Goal: Task Accomplishment & Management: Use online tool/utility

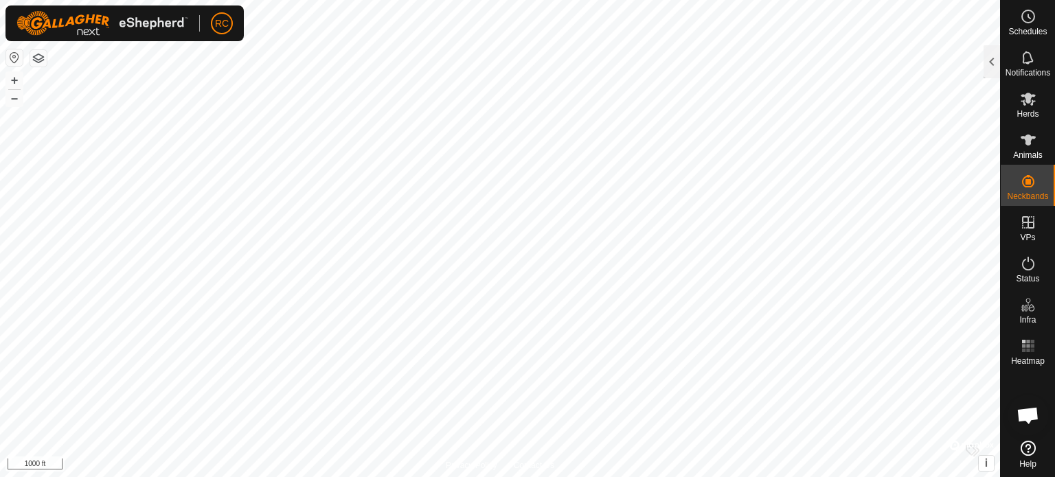
click at [1028, 418] on span "Open chat" at bounding box center [1027, 416] width 23 height 19
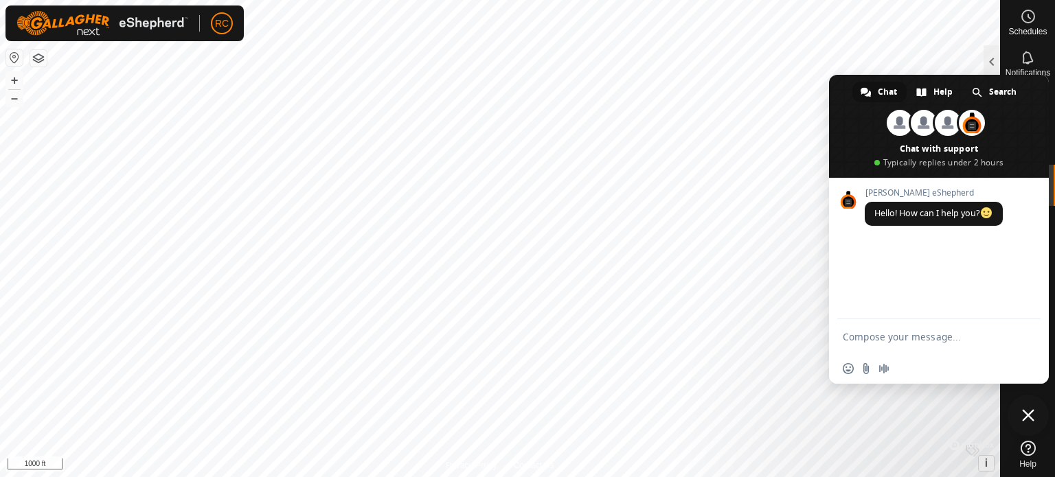
click at [1029, 417] on span "Close chat" at bounding box center [1028, 415] width 12 height 12
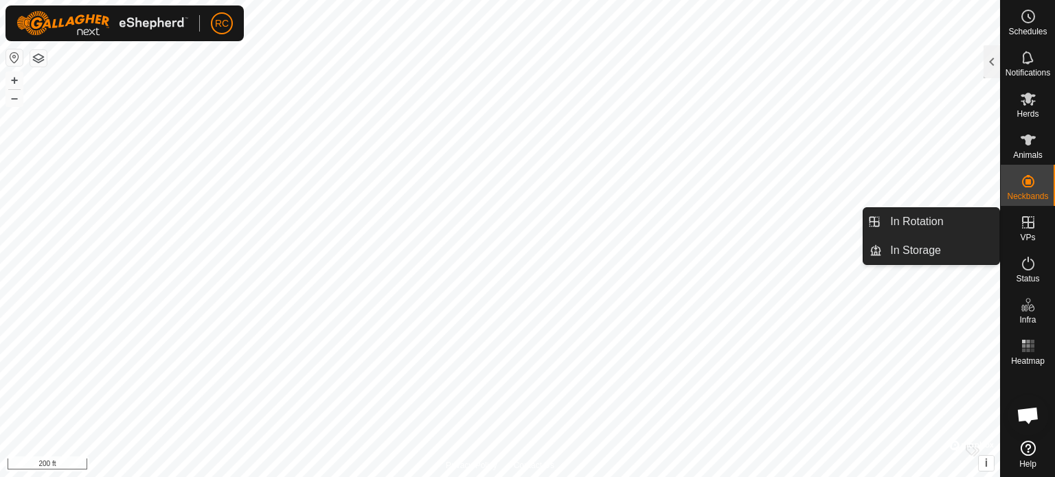
click at [1032, 223] on icon at bounding box center [1028, 222] width 16 height 16
click at [949, 225] on link "In Rotation" at bounding box center [940, 221] width 117 height 27
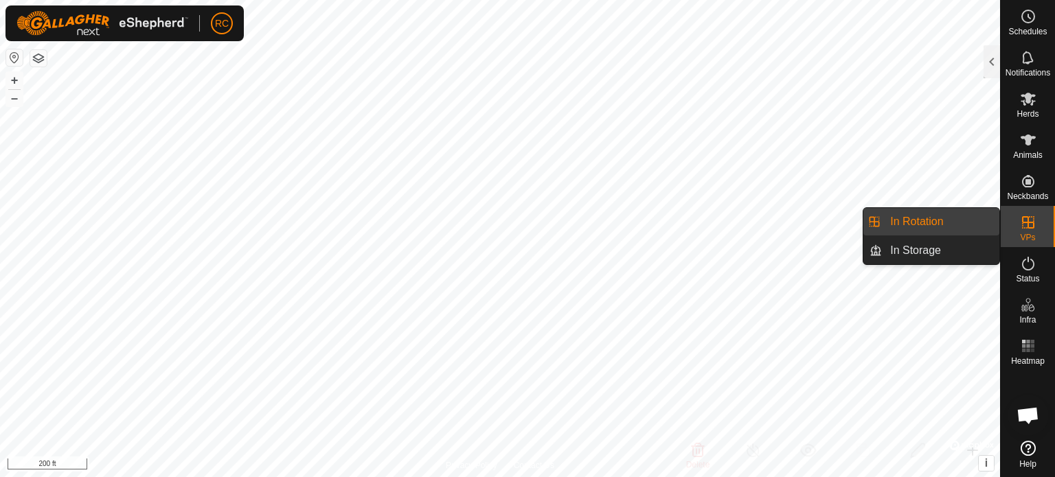
click at [913, 221] on link "In Rotation" at bounding box center [940, 221] width 117 height 27
click at [1037, 221] on es-virtualpaddocks-svg-icon at bounding box center [1028, 223] width 25 height 22
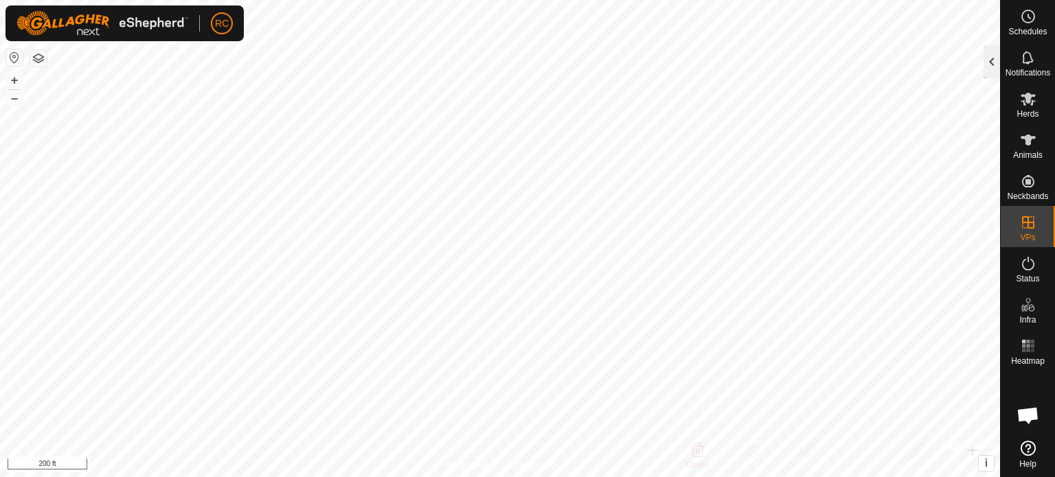
click at [997, 68] on div at bounding box center [991, 61] width 16 height 33
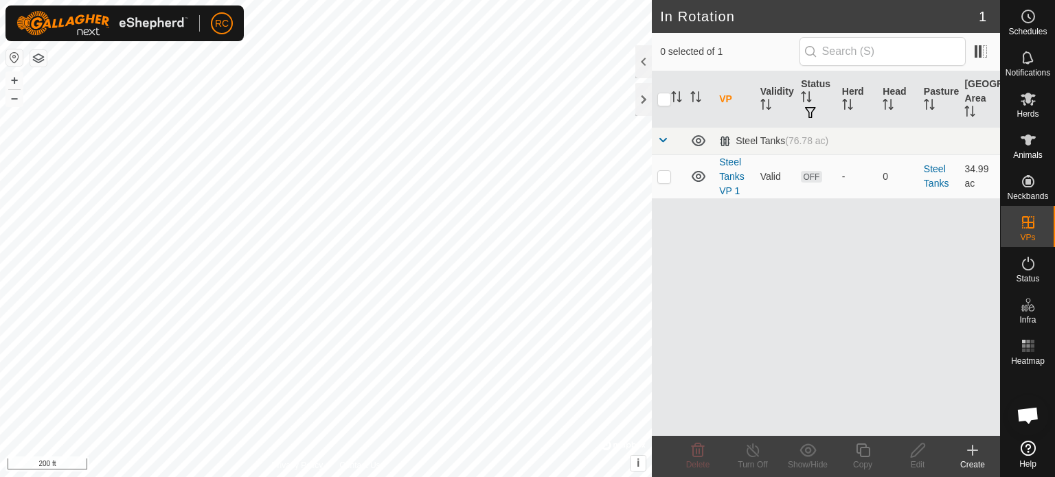
click at [973, 455] on icon at bounding box center [972, 450] width 16 height 16
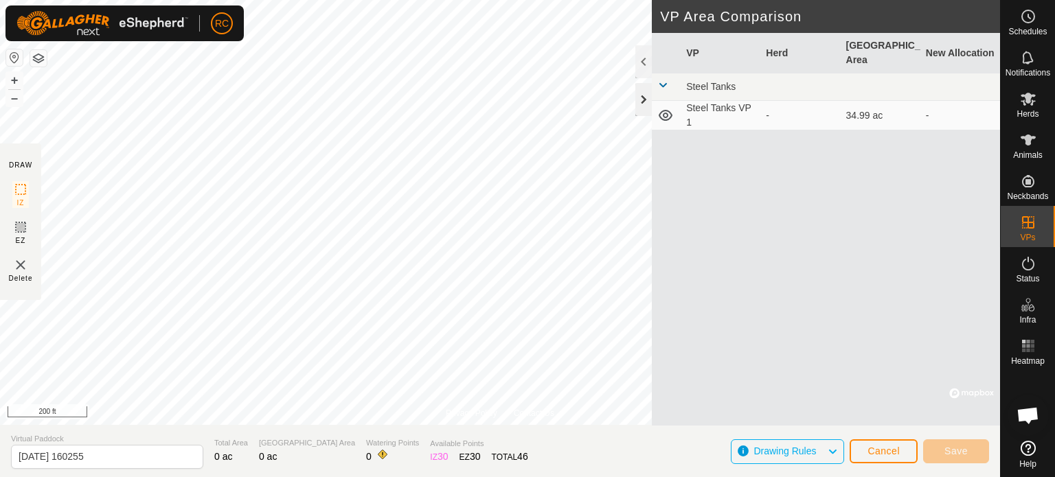
click at [640, 105] on div at bounding box center [643, 99] width 16 height 33
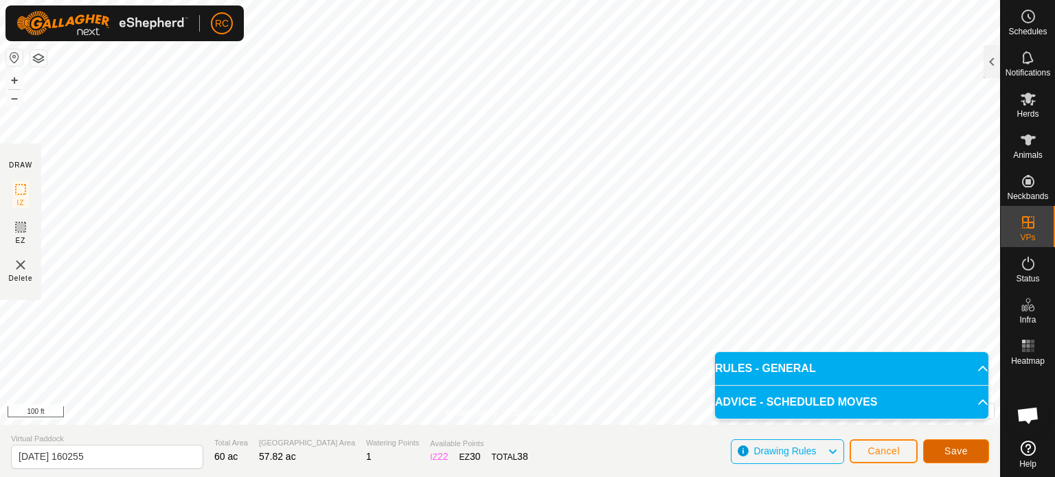
click at [964, 446] on span "Save" at bounding box center [955, 451] width 23 height 11
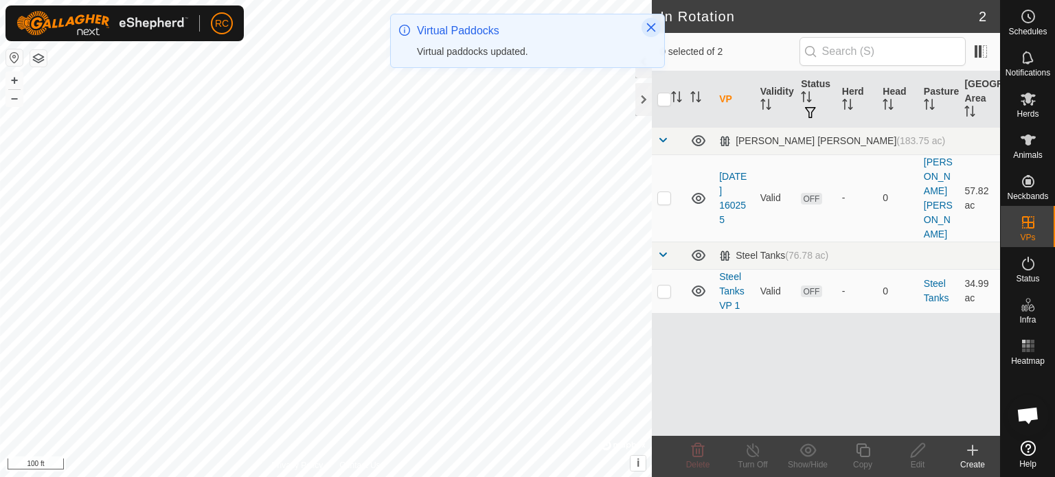
click at [655, 30] on icon "Close" at bounding box center [651, 27] width 11 height 11
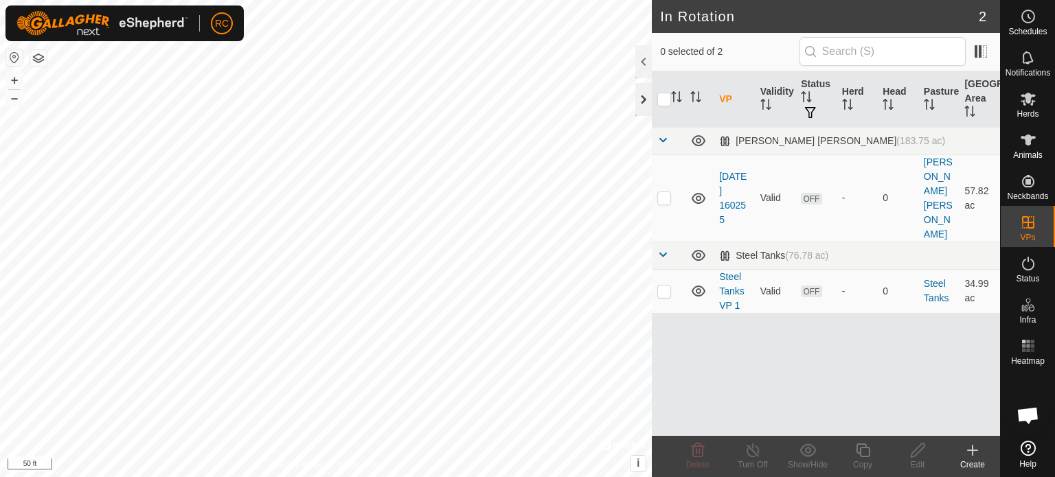
click at [639, 93] on div at bounding box center [643, 99] width 16 height 33
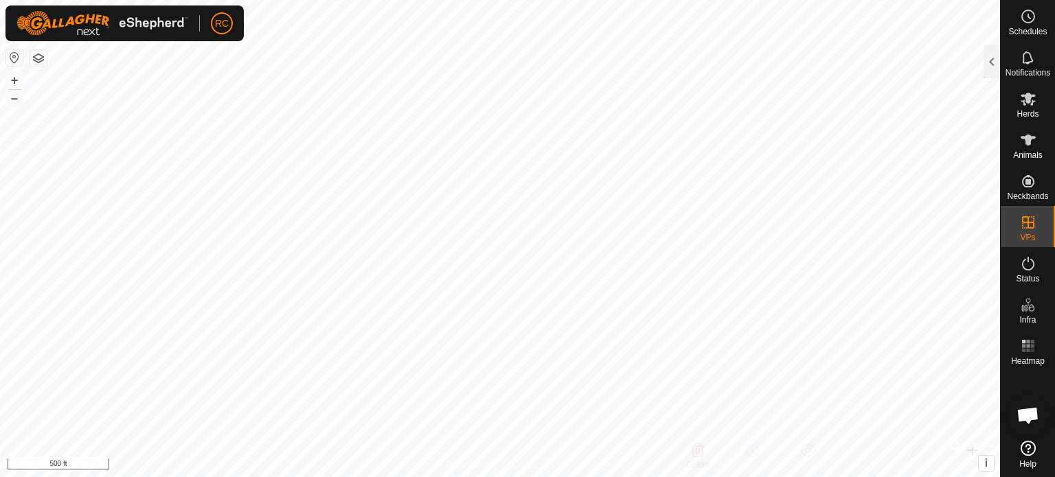
checkbox input "true"
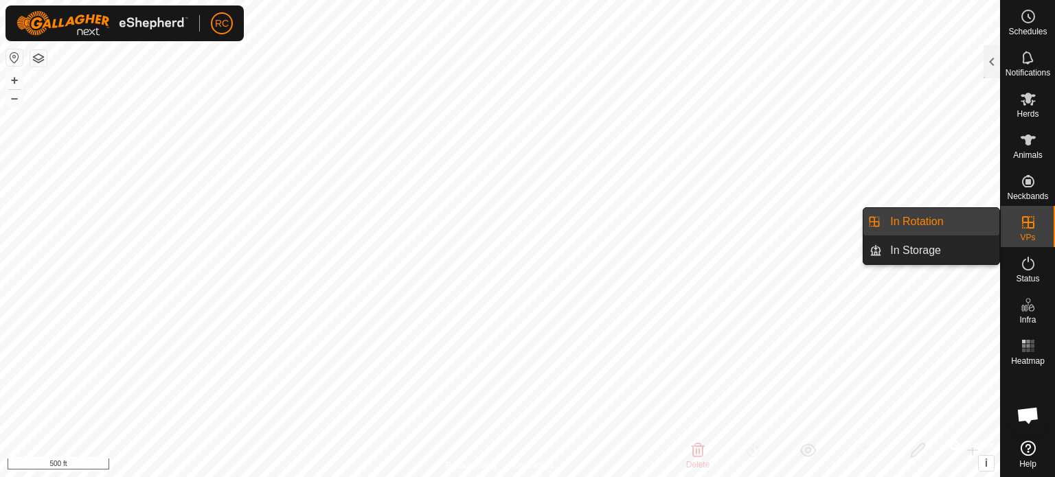
click at [994, 217] on link "In Rotation" at bounding box center [940, 221] width 117 height 27
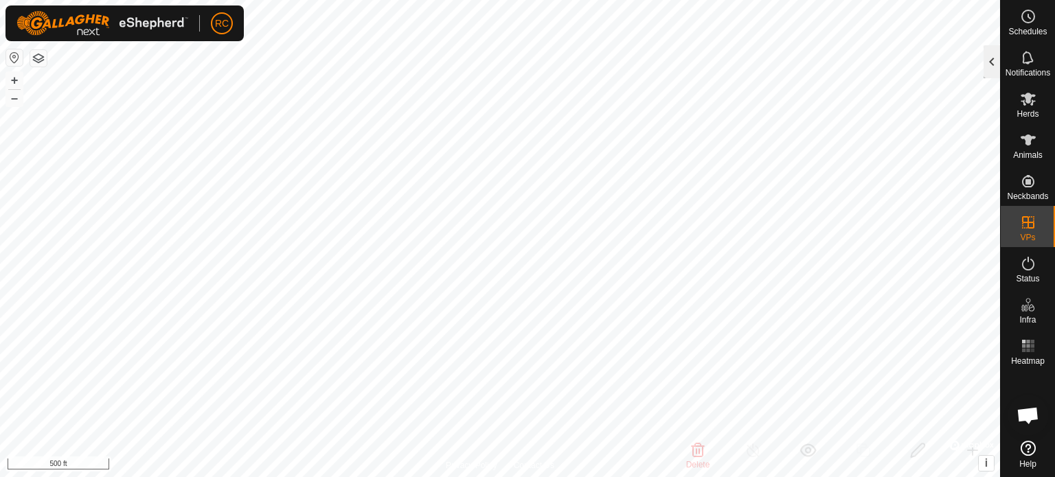
click at [996, 62] on div at bounding box center [991, 61] width 16 height 33
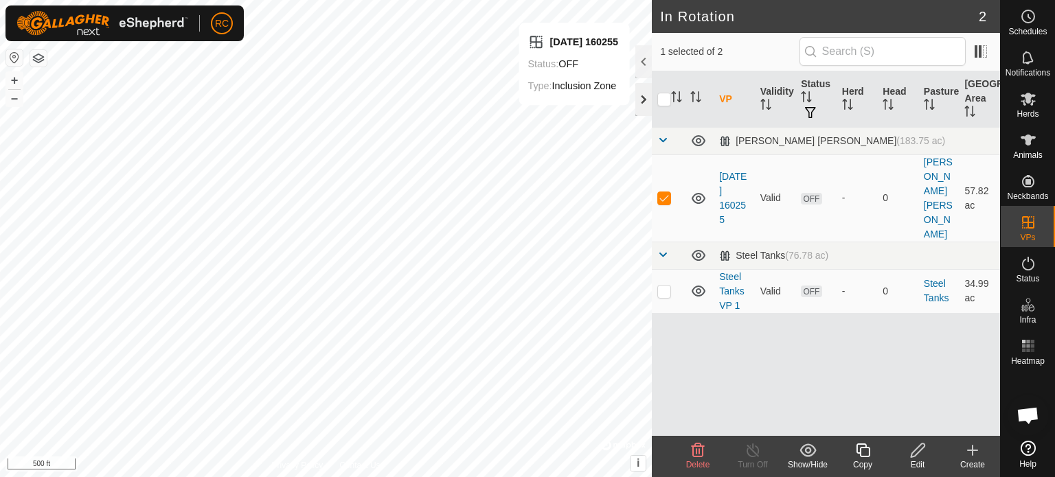
click at [646, 109] on div at bounding box center [643, 99] width 16 height 33
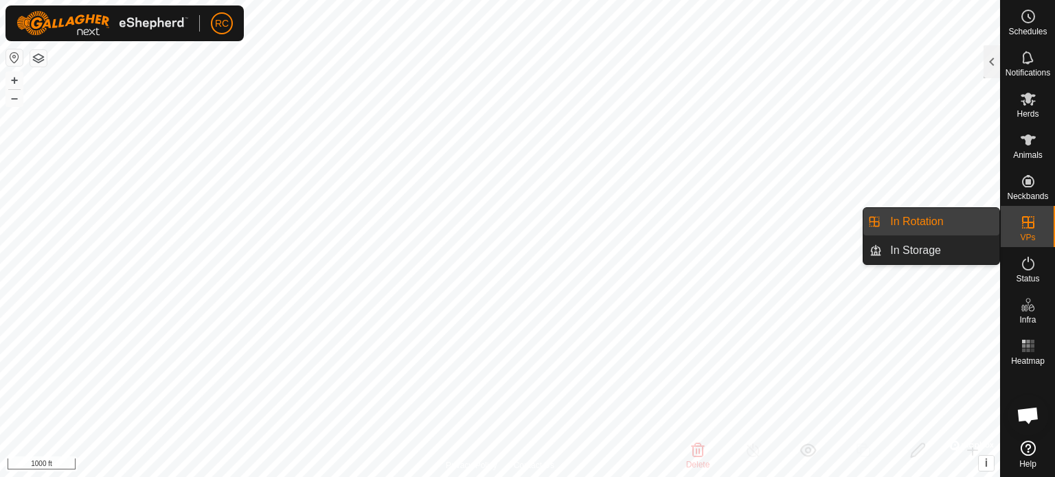
click at [1027, 225] on icon at bounding box center [1028, 222] width 12 height 12
click at [1023, 228] on icon at bounding box center [1028, 222] width 16 height 16
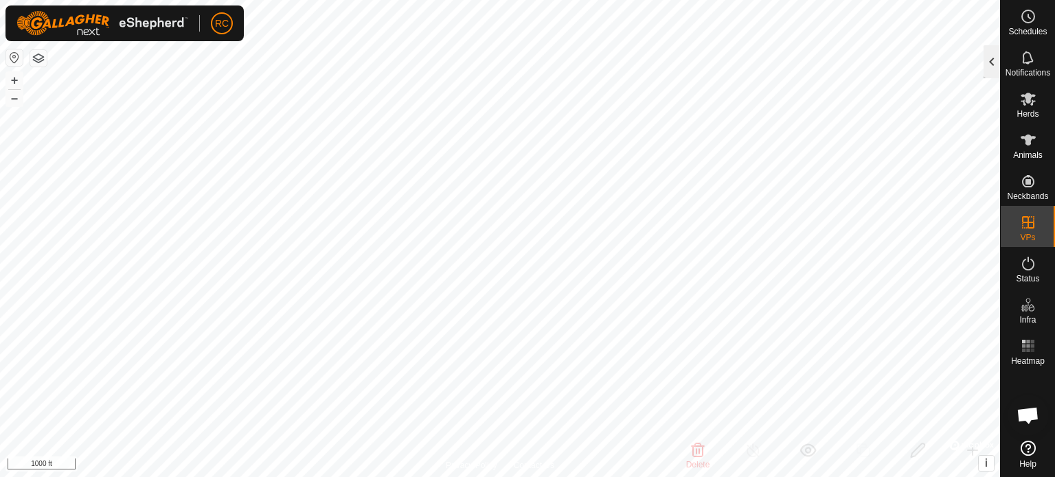
click at [989, 71] on div at bounding box center [991, 61] width 16 height 33
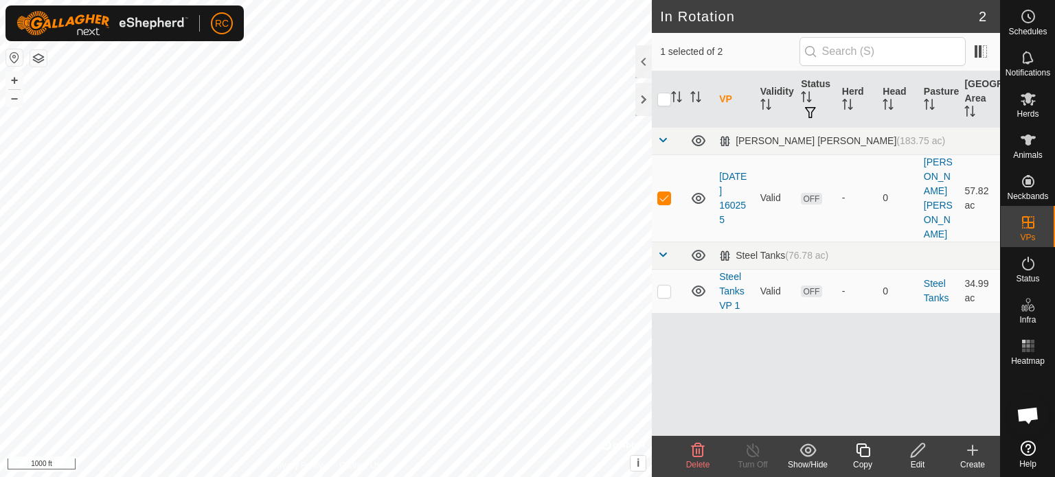
click at [982, 457] on create-svg-icon at bounding box center [972, 450] width 55 height 16
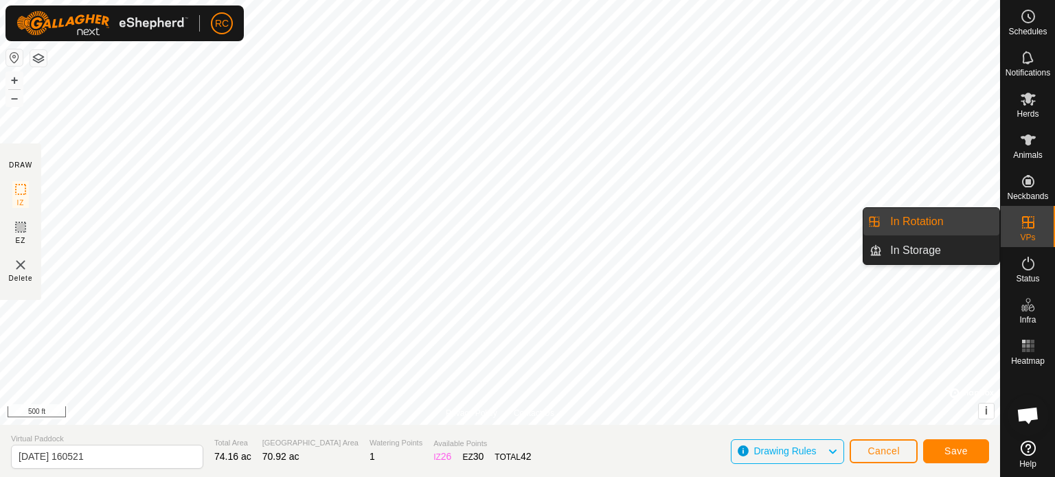
click at [1034, 221] on icon at bounding box center [1028, 222] width 16 height 16
click at [953, 220] on link "In Rotation" at bounding box center [940, 221] width 117 height 27
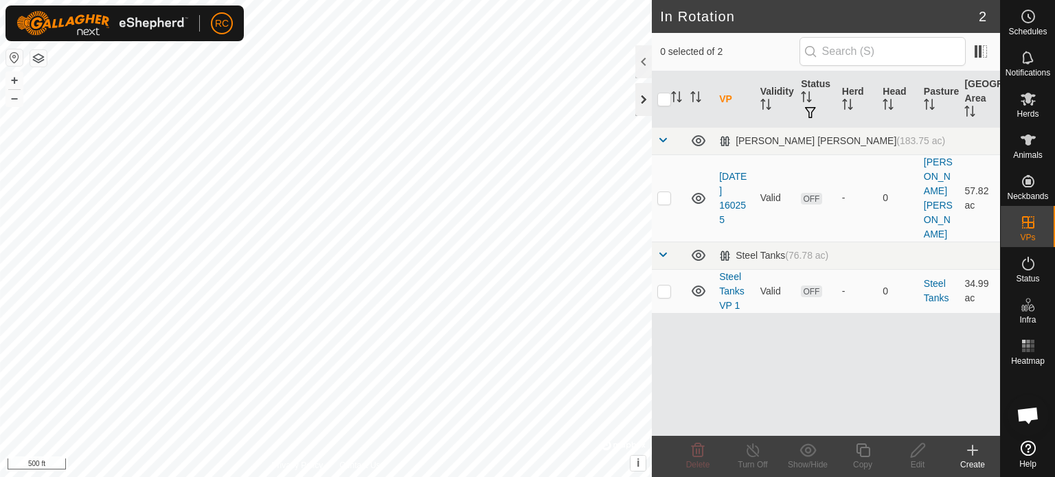
click at [637, 100] on div at bounding box center [643, 99] width 16 height 33
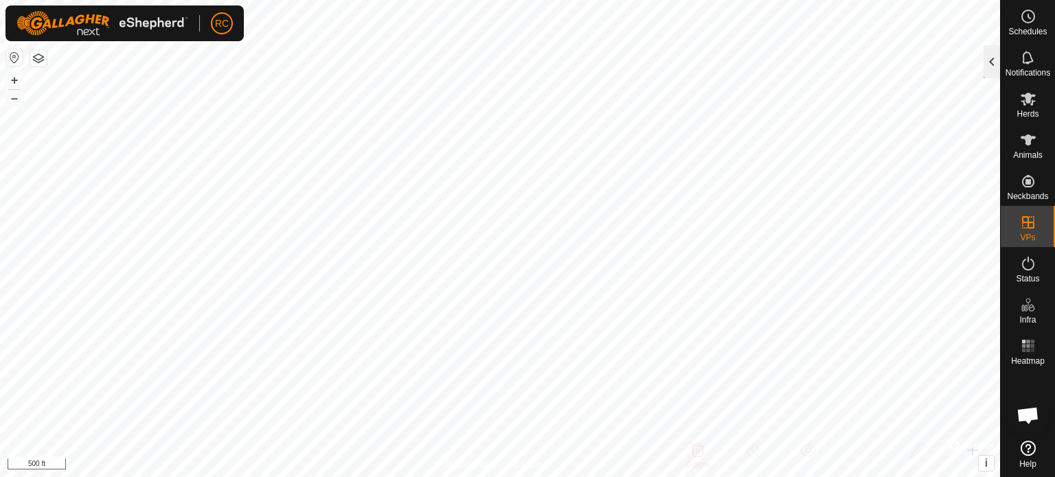
click at [994, 65] on div at bounding box center [991, 61] width 16 height 33
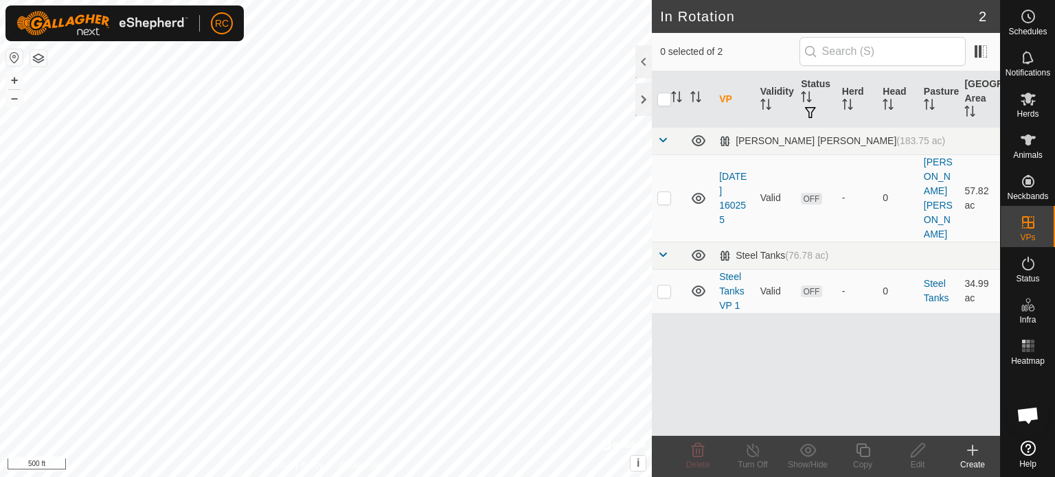
click at [976, 454] on icon at bounding box center [972, 450] width 16 height 16
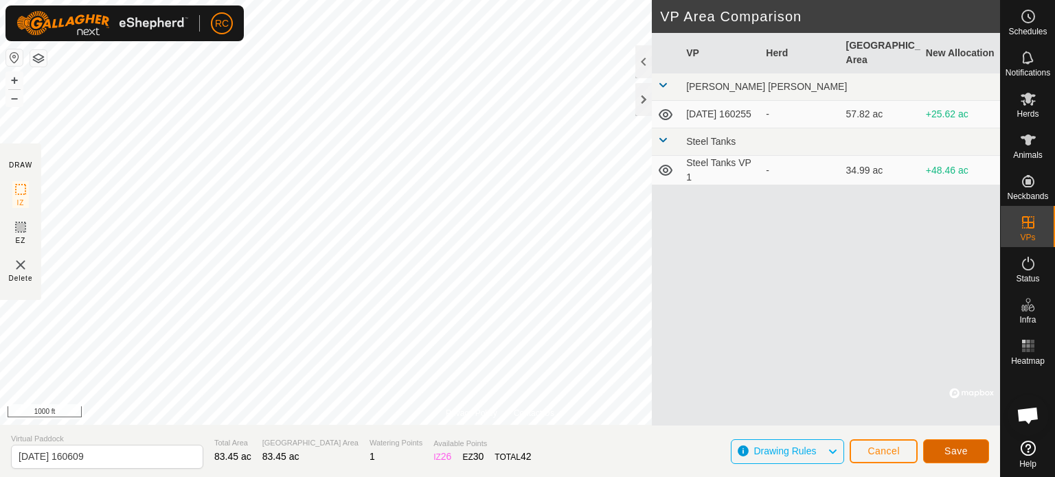
click at [955, 447] on span "Save" at bounding box center [955, 451] width 23 height 11
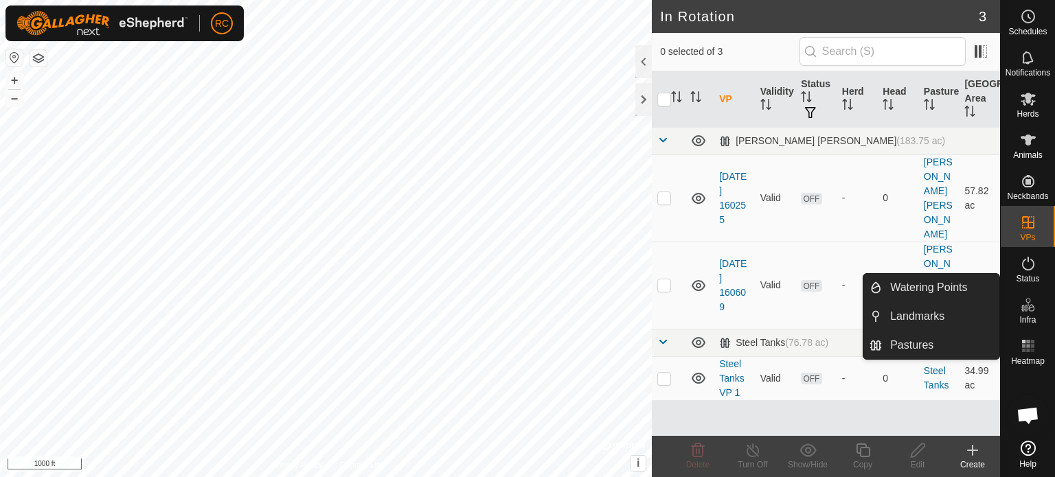
click at [1030, 448] on icon at bounding box center [1028, 448] width 15 height 15
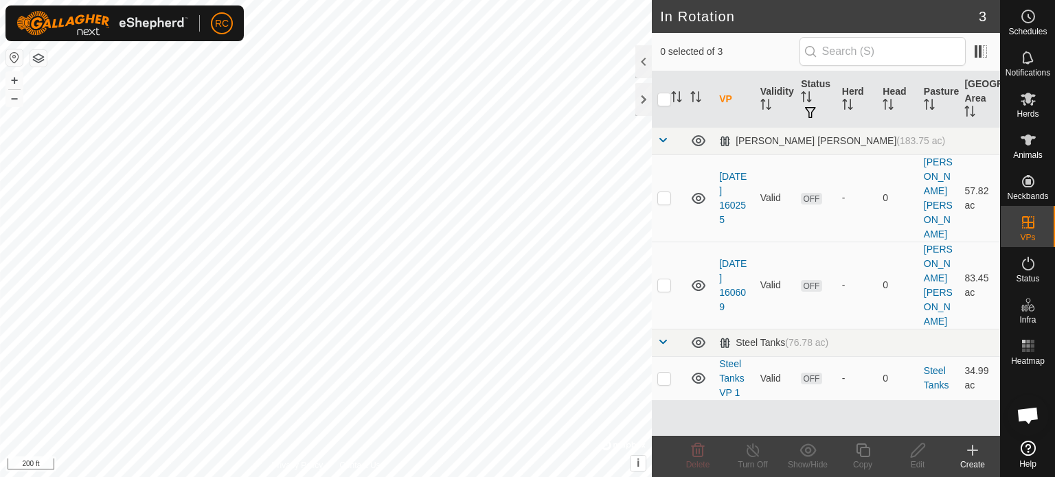
checkbox input "true"
click at [923, 456] on icon at bounding box center [917, 450] width 17 height 16
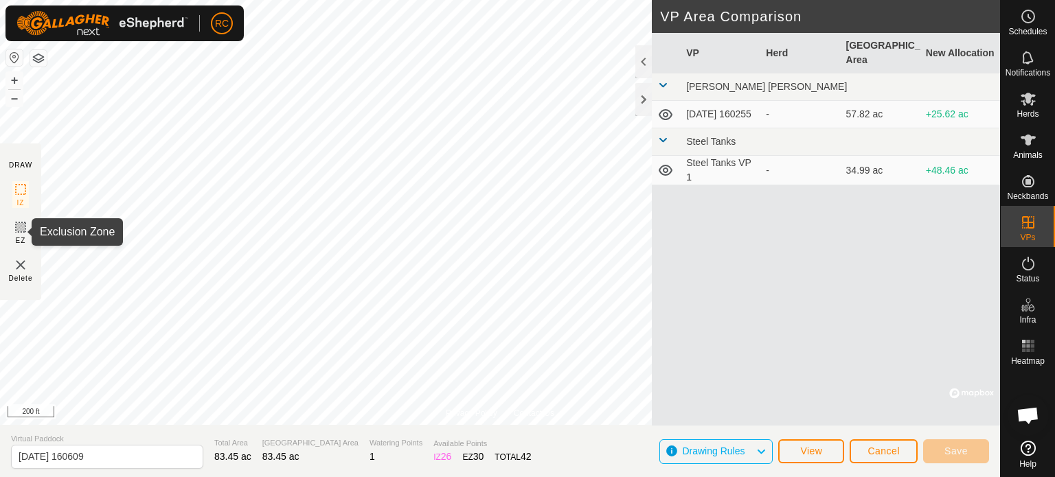
click at [19, 230] on icon at bounding box center [20, 227] width 8 height 8
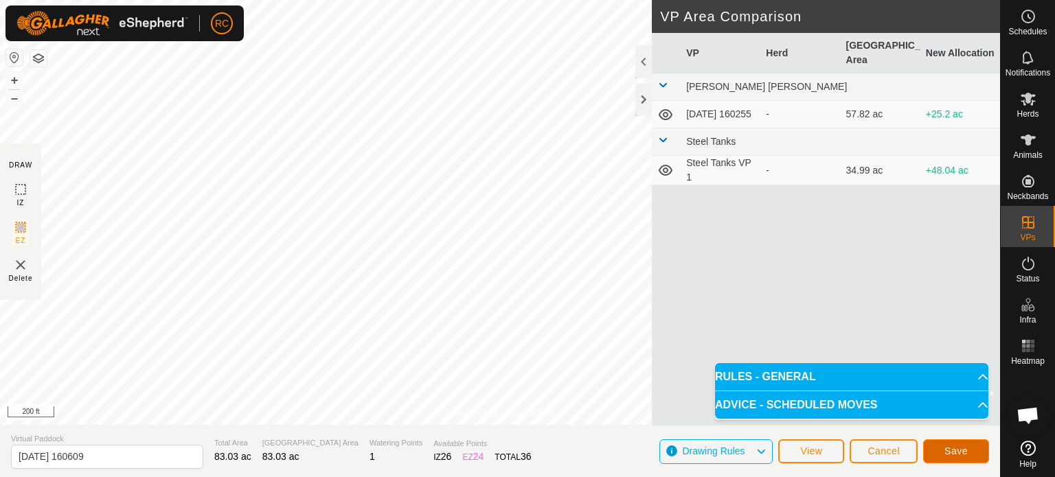
click at [955, 459] on button "Save" at bounding box center [956, 452] width 66 height 24
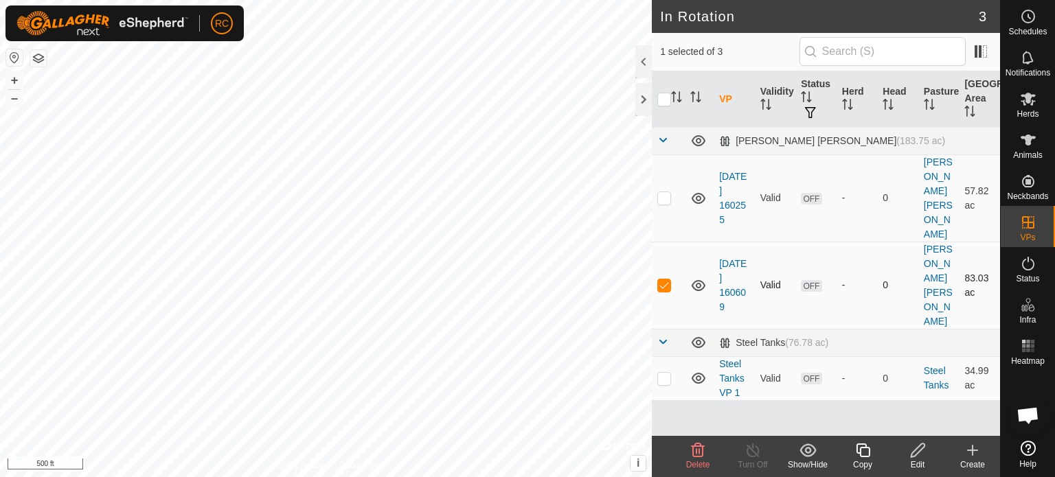
click at [664, 280] on p-checkbox at bounding box center [664, 285] width 14 height 11
checkbox input "false"
